Goal: Find specific page/section: Find specific page/section

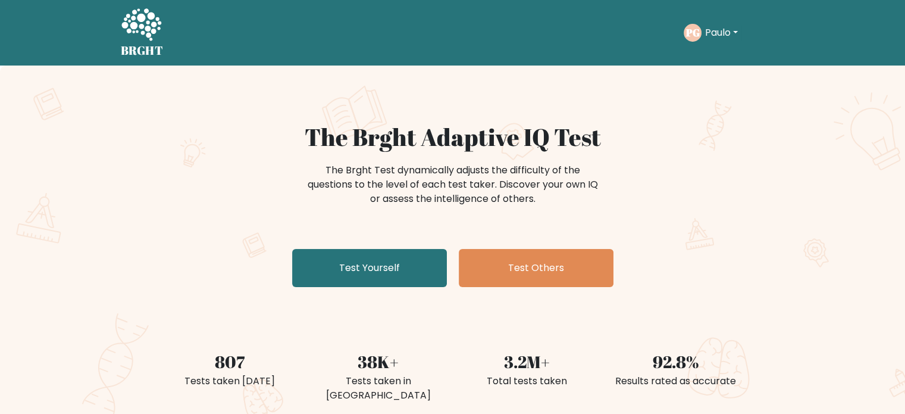
scroll to position [362, 0]
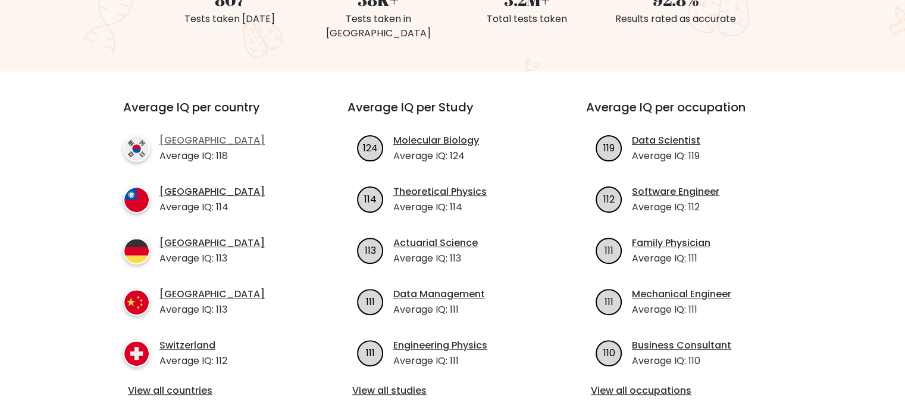
click at [199, 133] on link "[GEOGRAPHIC_DATA]" at bounding box center [212, 140] width 105 height 14
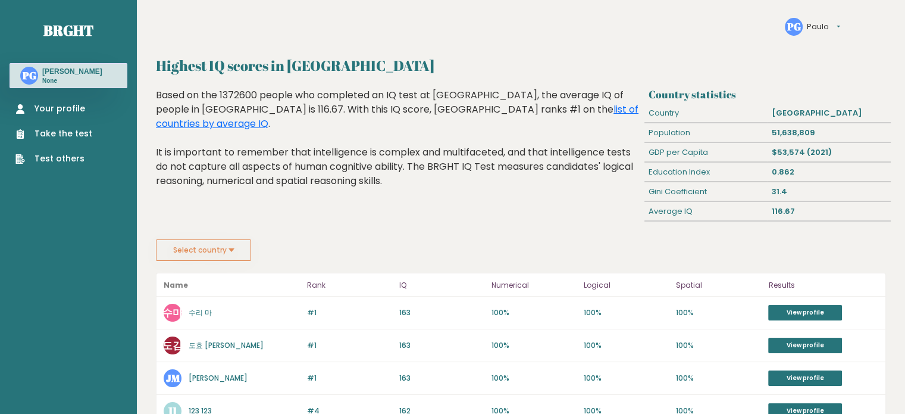
click at [243, 246] on button "Select country" at bounding box center [203, 249] width 95 height 21
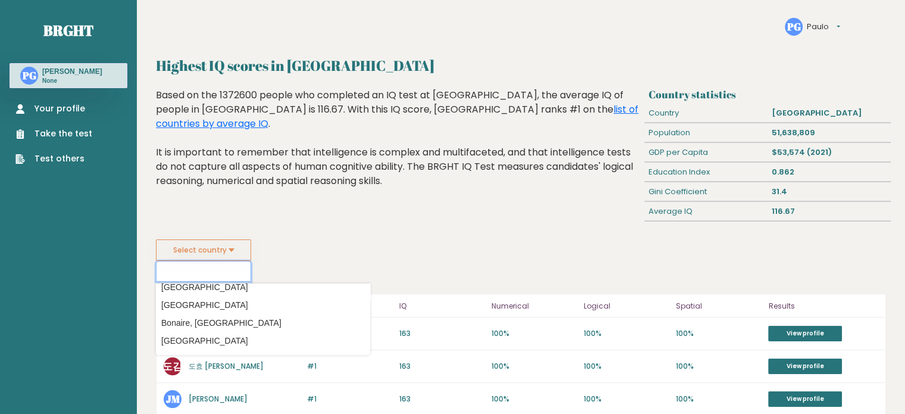
scroll to position [499, 0]
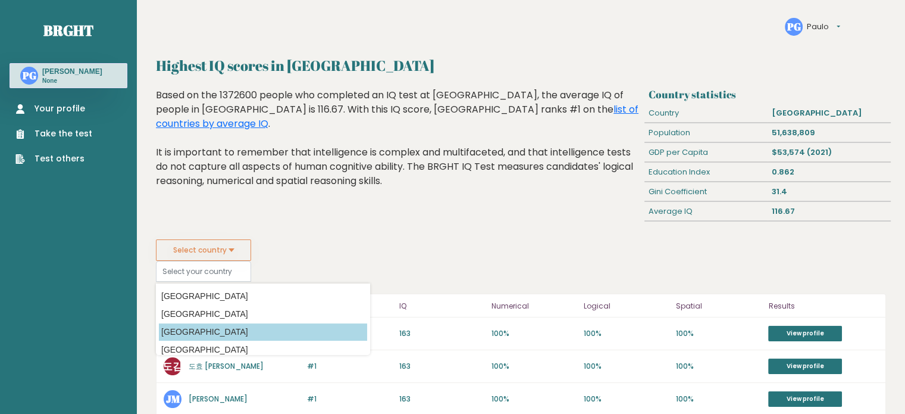
click at [340, 333] on option "[GEOGRAPHIC_DATA]" at bounding box center [263, 331] width 208 height 17
type input "[GEOGRAPHIC_DATA]"
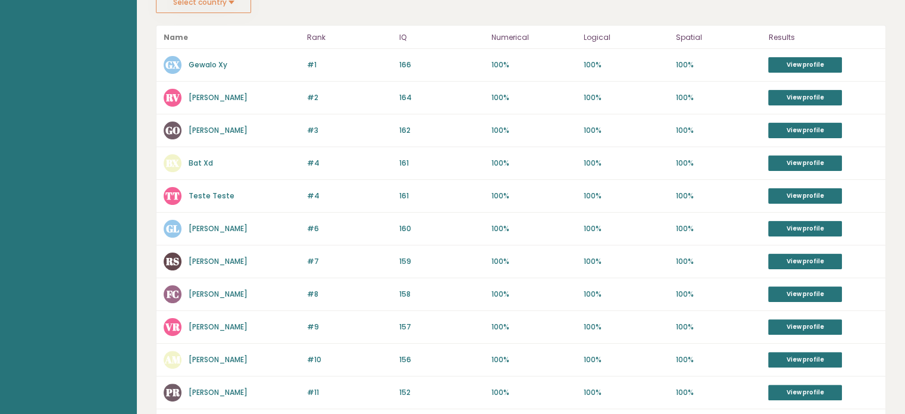
scroll to position [6, 0]
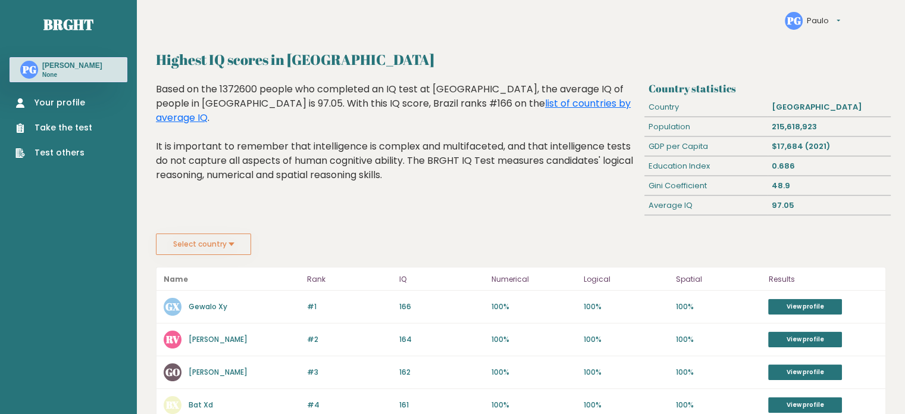
click at [818, 22] on button "Paulo" at bounding box center [823, 21] width 33 height 12
click at [788, 17] on text "PG" at bounding box center [794, 21] width 14 height 14
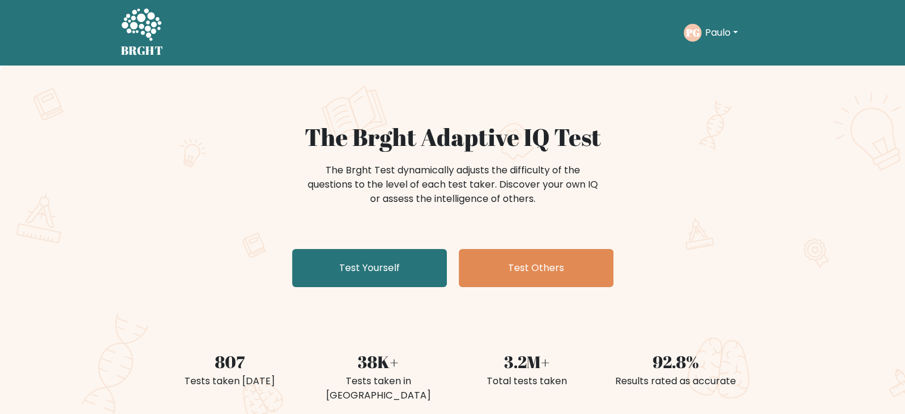
click at [728, 35] on button "Paulo" at bounding box center [722, 32] width 40 height 15
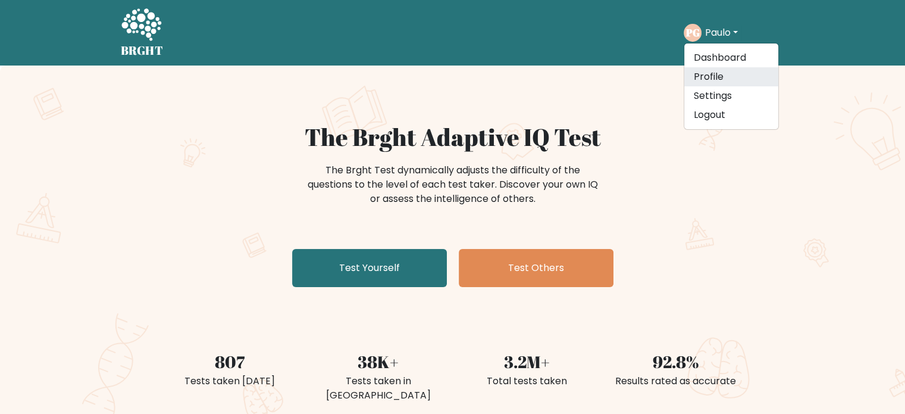
click at [724, 69] on link "Profile" at bounding box center [732, 76] width 94 height 19
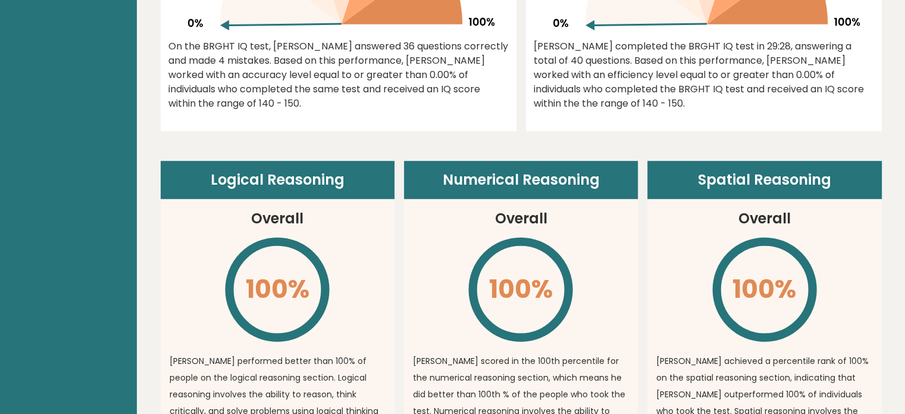
scroll to position [357, 0]
